Goal: Information Seeking & Learning: Find contact information

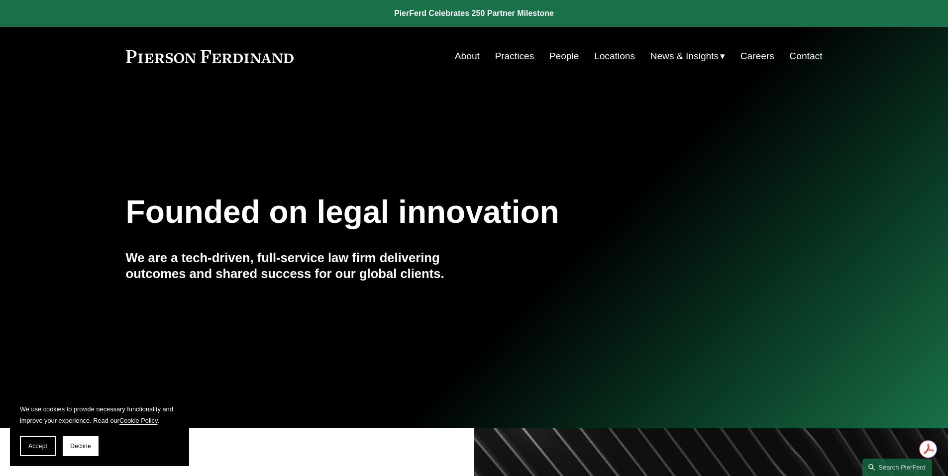
click at [551, 52] on link "People" at bounding box center [564, 56] width 30 height 19
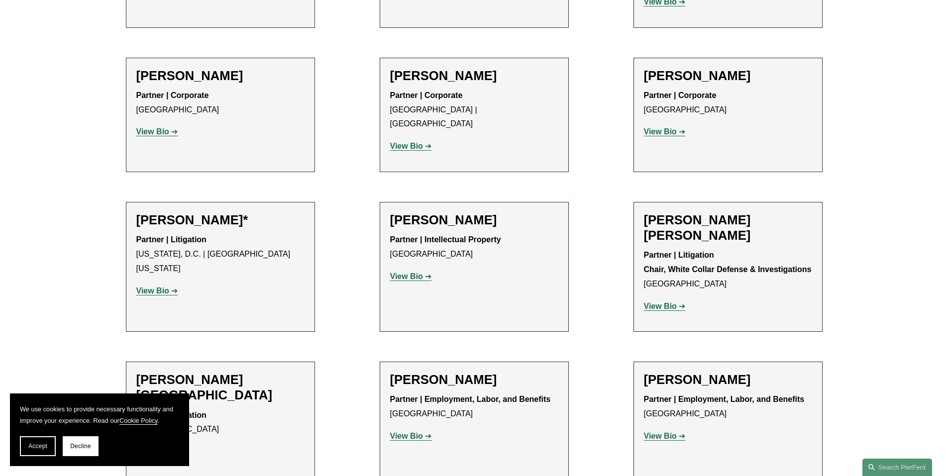
scroll to position [5670, 0]
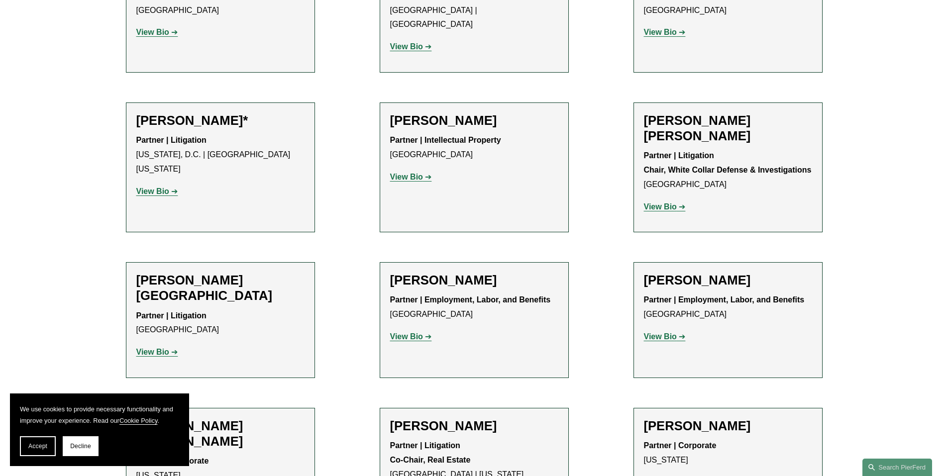
click at [667, 273] on h2 "[PERSON_NAME]" at bounding box center [728, 280] width 168 height 15
click at [666, 332] on strong "View Bio" at bounding box center [660, 336] width 33 height 8
